Goal: Navigation & Orientation: Find specific page/section

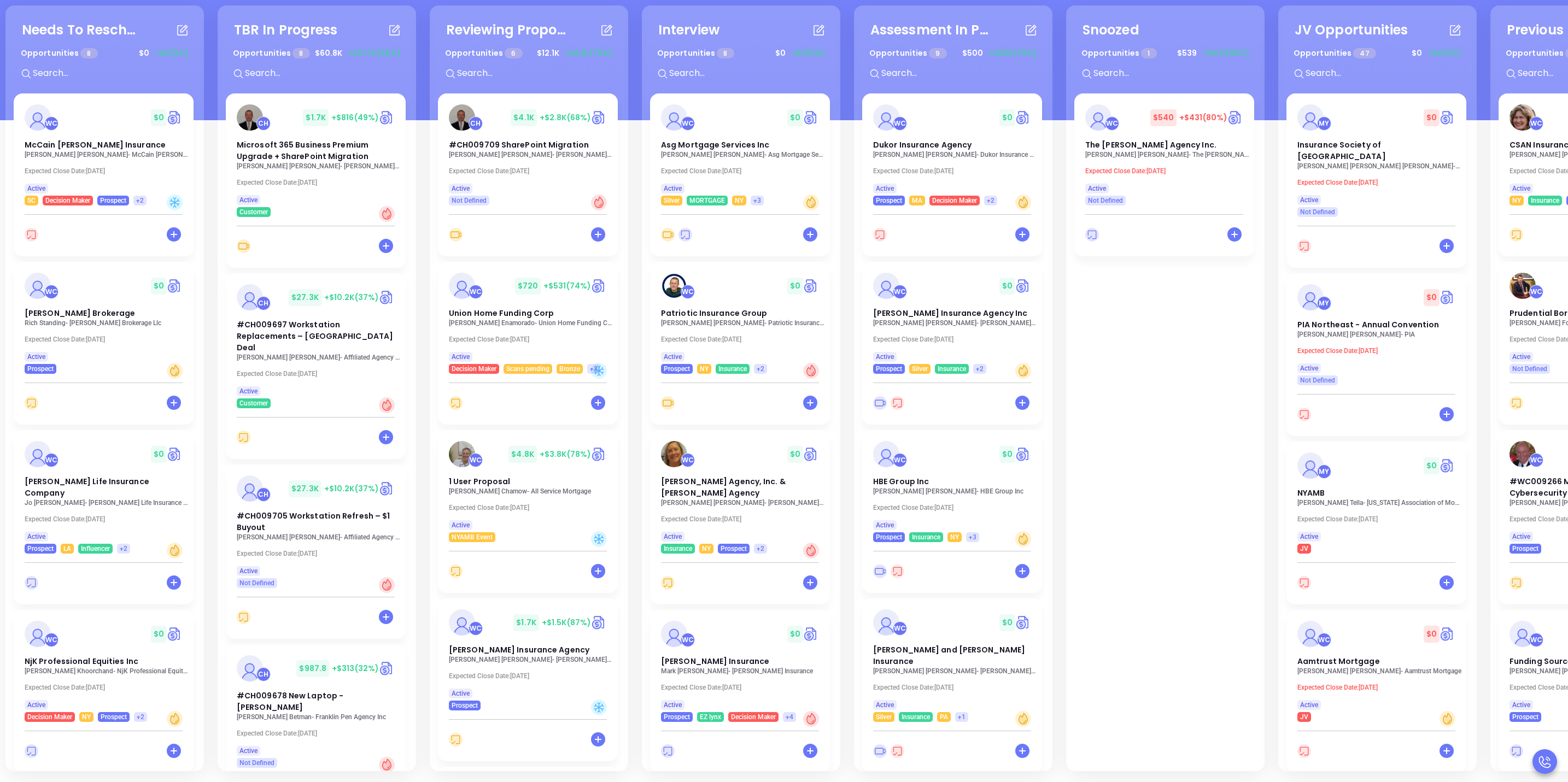
scroll to position [1075, 0]
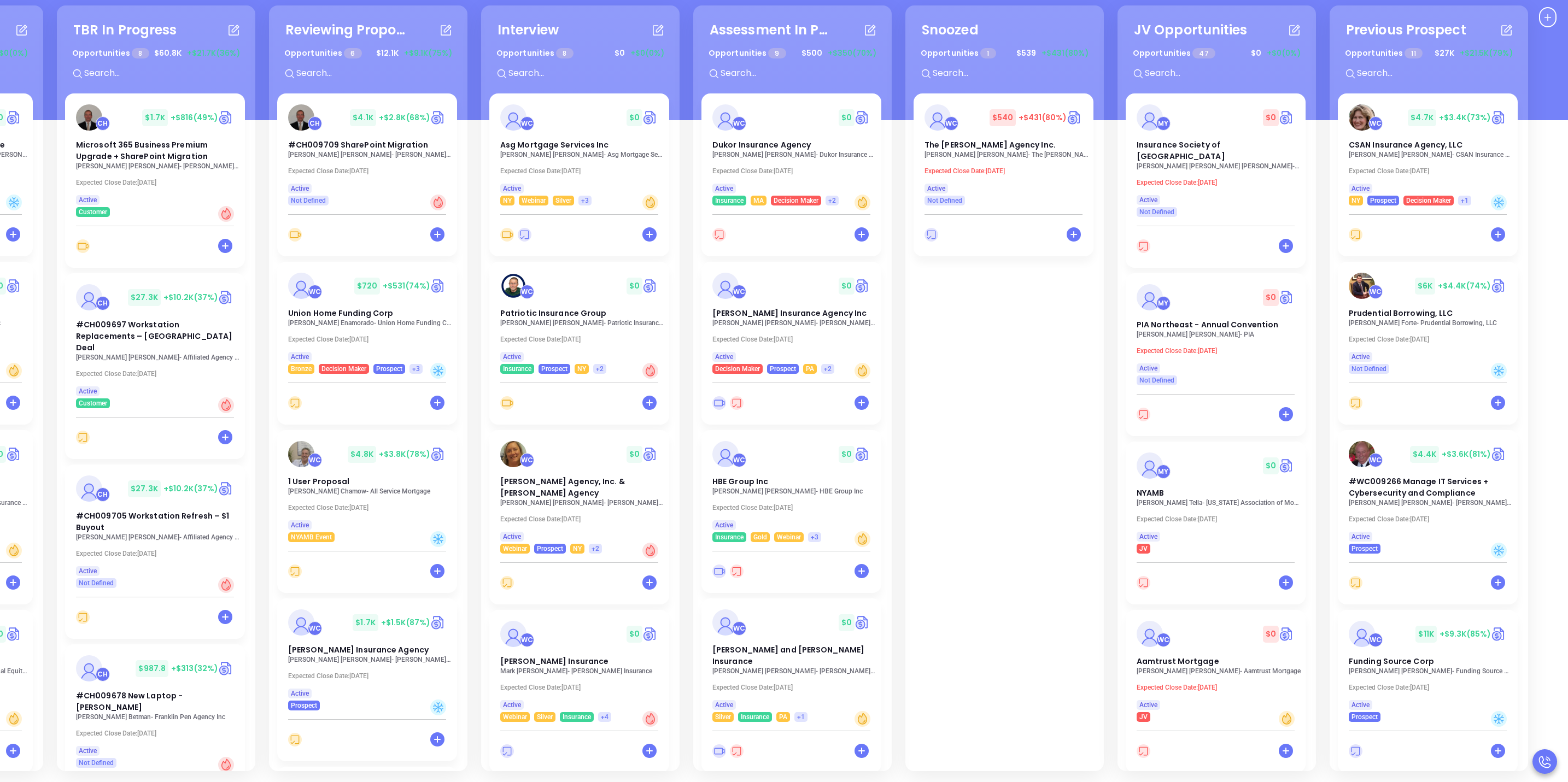
scroll to position [0, 179]
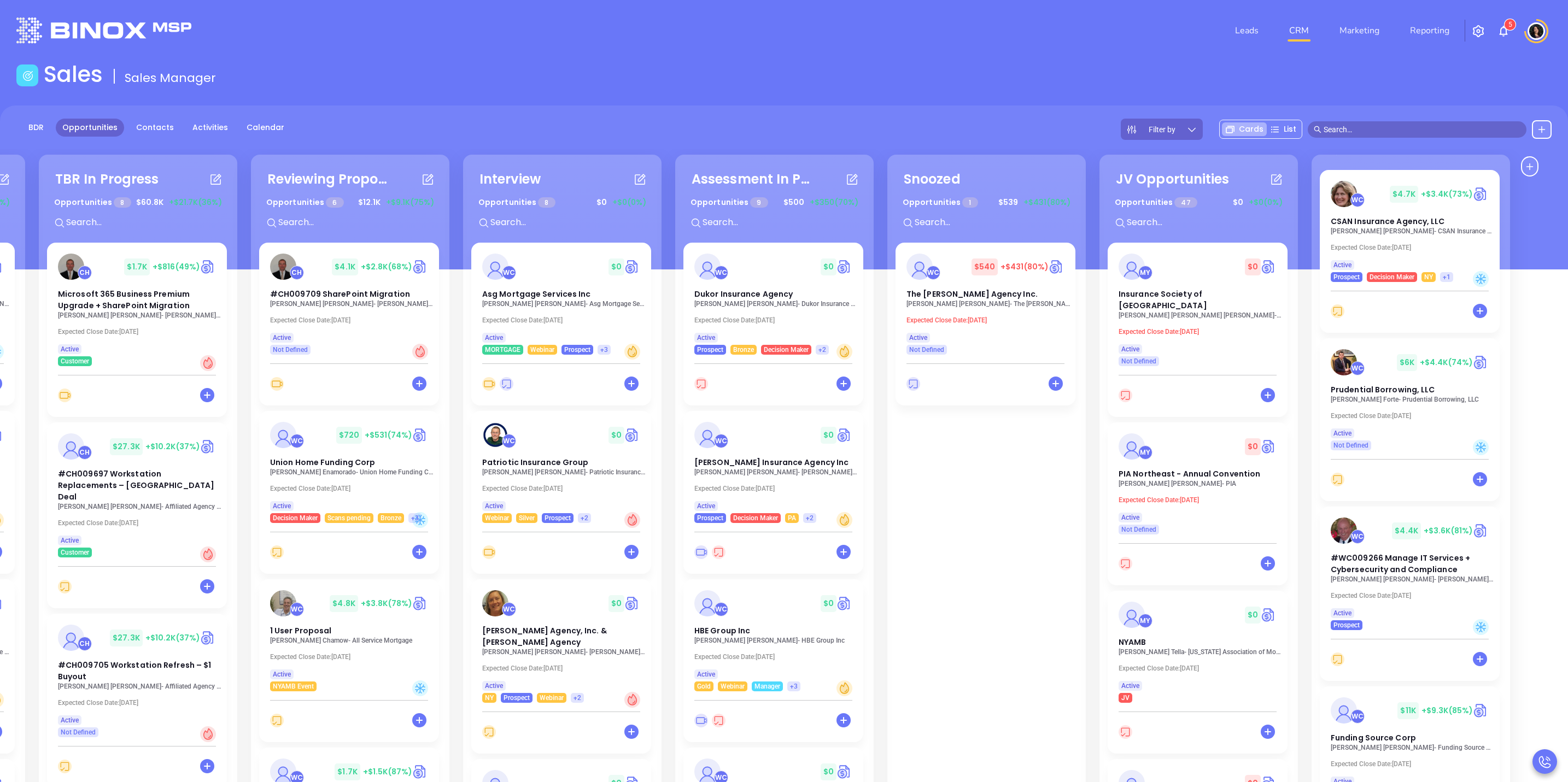
scroll to position [10, 0]
